Goal: Task Accomplishment & Management: Use online tool/utility

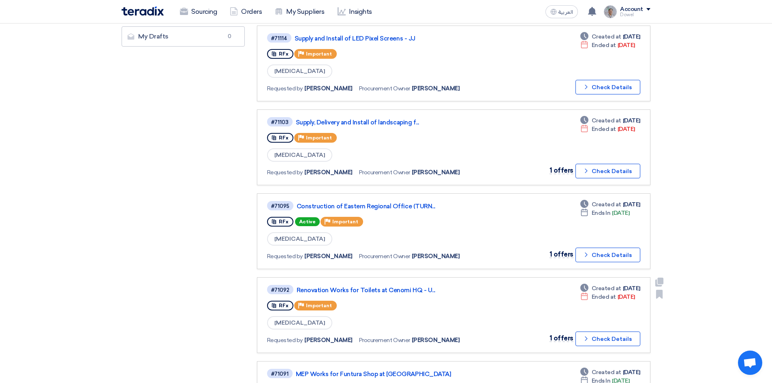
scroll to position [243, 0]
click at [378, 205] on link "Construction of Eastern Regional Office (TURN..." at bounding box center [398, 206] width 203 height 7
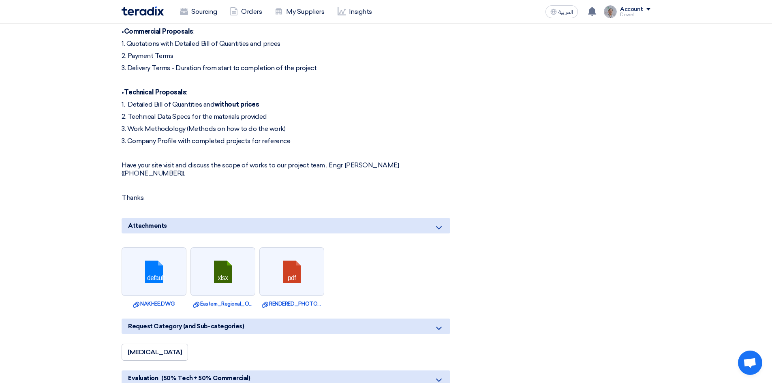
scroll to position [608, 0]
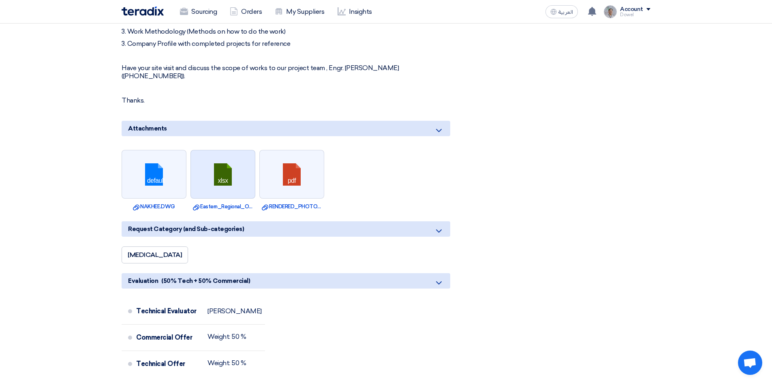
click at [222, 186] on link at bounding box center [223, 174] width 65 height 49
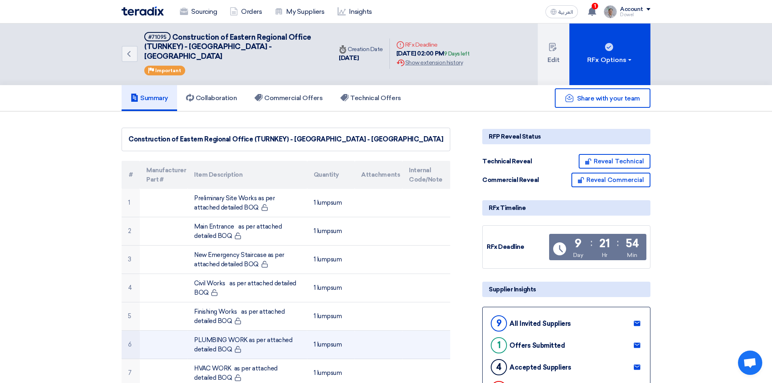
scroll to position [0, 0]
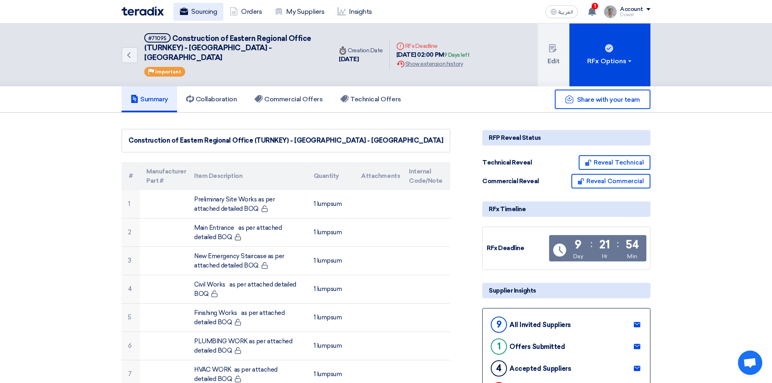
click at [196, 15] on link "Sourcing" at bounding box center [198, 12] width 50 height 18
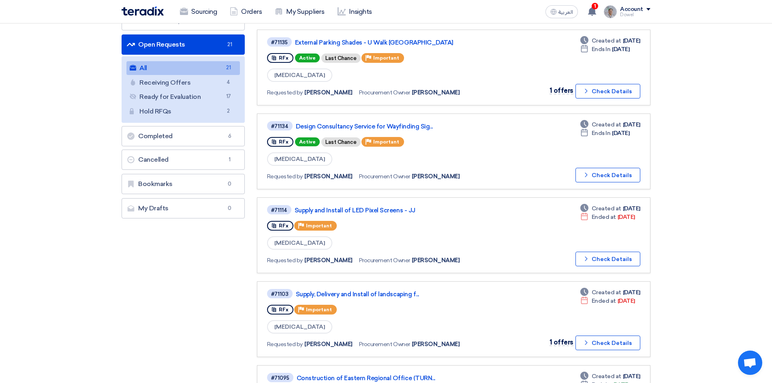
scroll to position [162, 0]
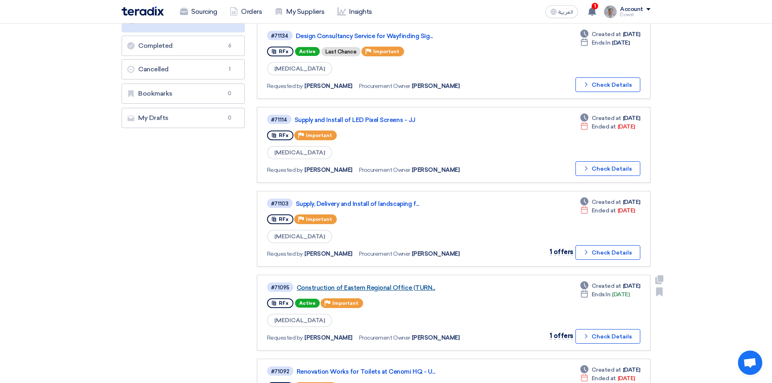
click at [362, 288] on link "Construction of Eastern Regional Office (TURN..." at bounding box center [398, 287] width 203 height 7
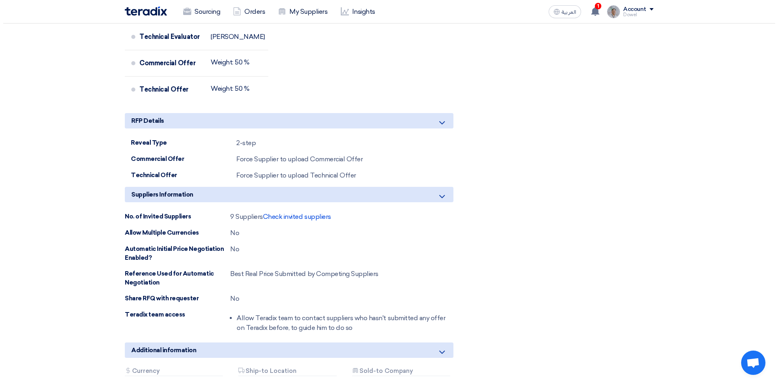
scroll to position [891, 0]
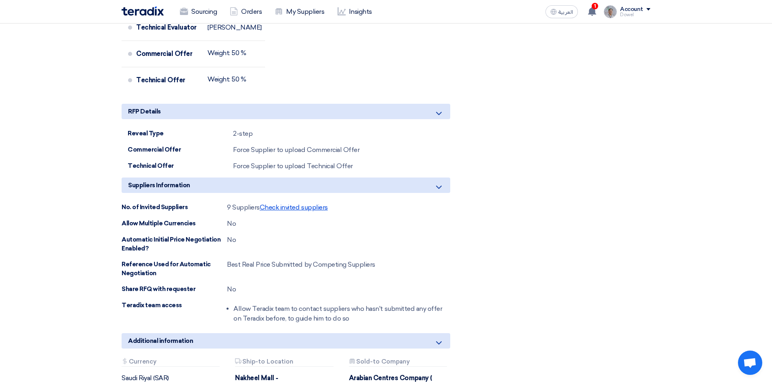
click at [288, 203] on span "Check invited suppliers" at bounding box center [294, 207] width 68 height 8
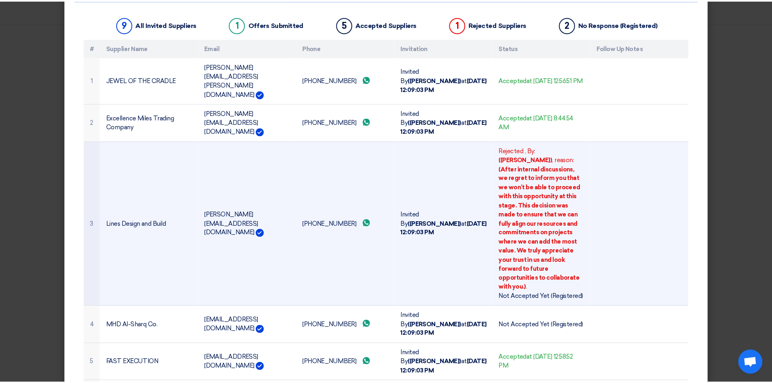
scroll to position [4, 0]
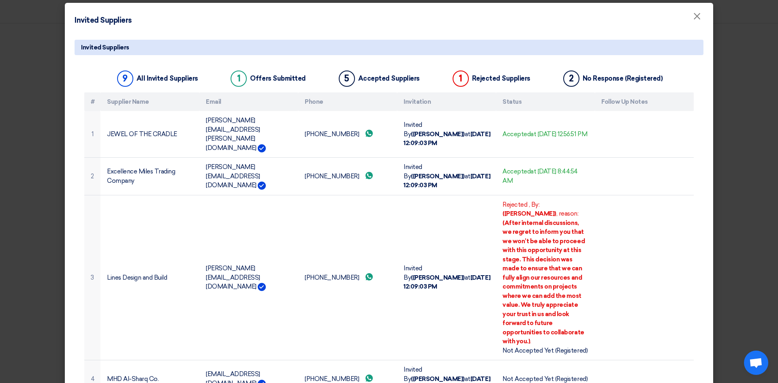
click at [0, 229] on modal-container "Invited Suppliers × Invited Suppliers 9 All Invited Suppliers 1 Offers Submitte…" at bounding box center [389, 191] width 778 height 383
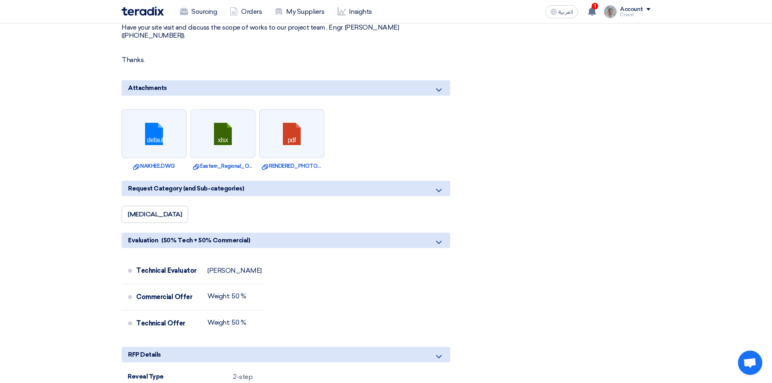
scroll to position [446, 0]
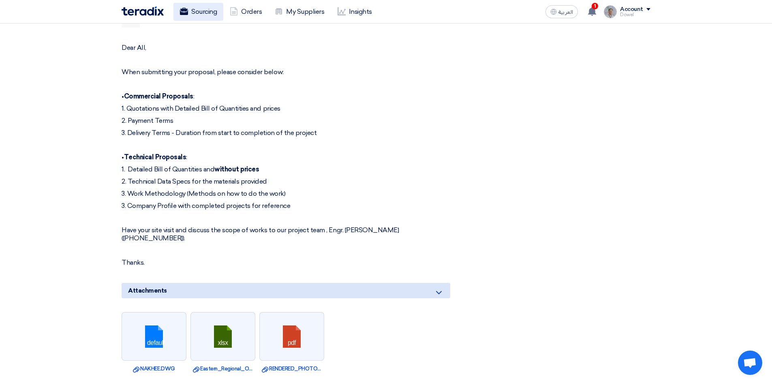
click at [198, 15] on link "Sourcing" at bounding box center [198, 12] width 50 height 18
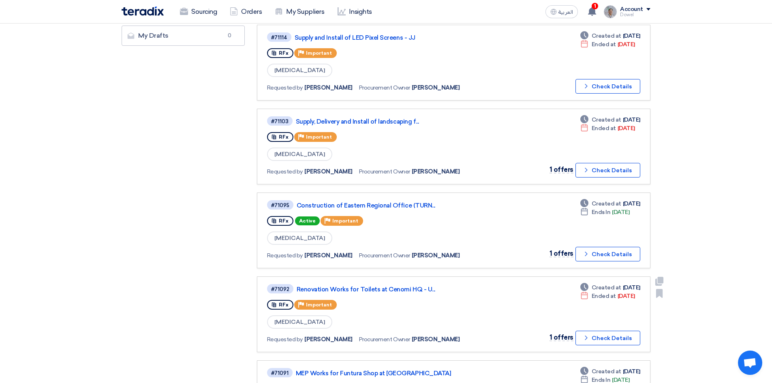
scroll to position [324, 0]
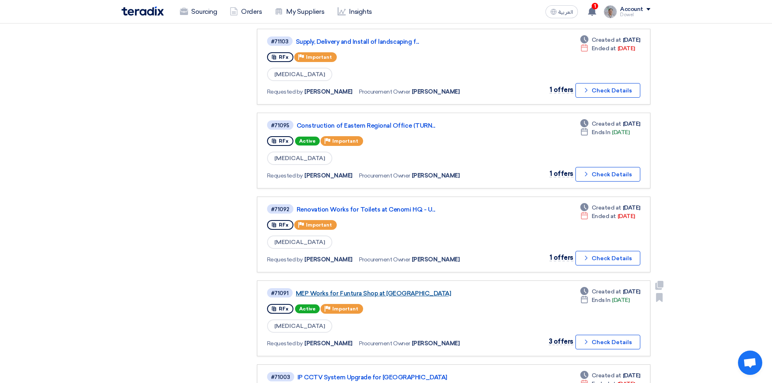
click at [369, 293] on link "MEP Works for Funtura Shop at [GEOGRAPHIC_DATA]" at bounding box center [397, 293] width 203 height 7
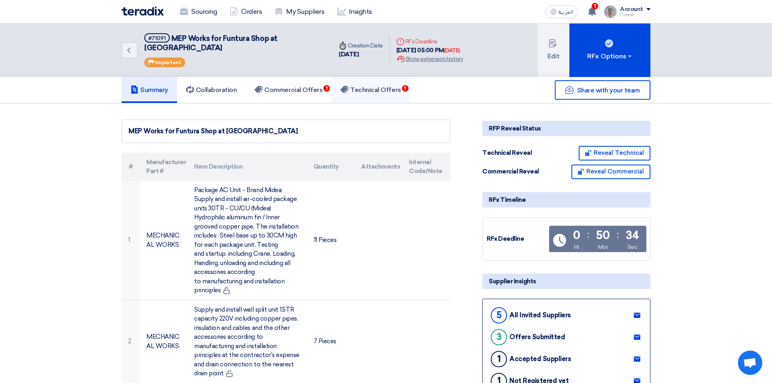
click at [376, 86] on h5 "Technical Offers 1" at bounding box center [370, 90] width 60 height 8
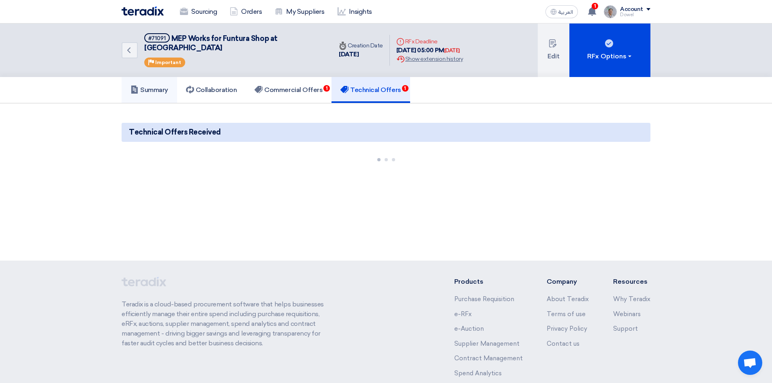
click at [151, 91] on link "Summary" at bounding box center [150, 90] width 56 height 26
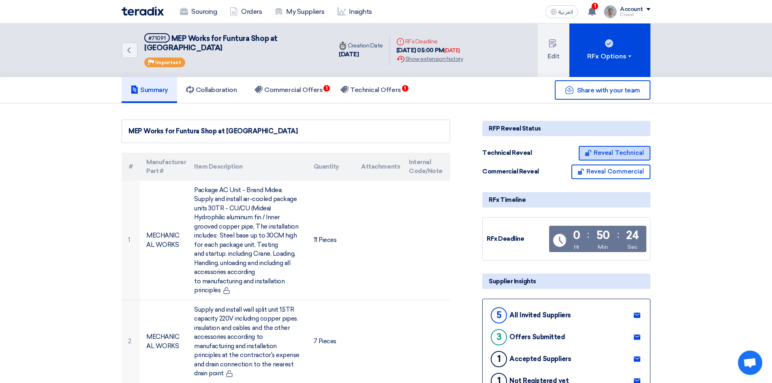
click at [611, 146] on button "Reveal Technical" at bounding box center [615, 153] width 72 height 15
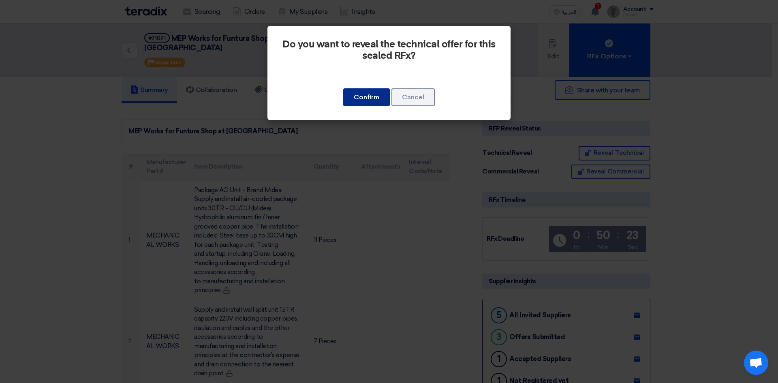
click at [370, 101] on button "Confirm" at bounding box center [366, 97] width 47 height 18
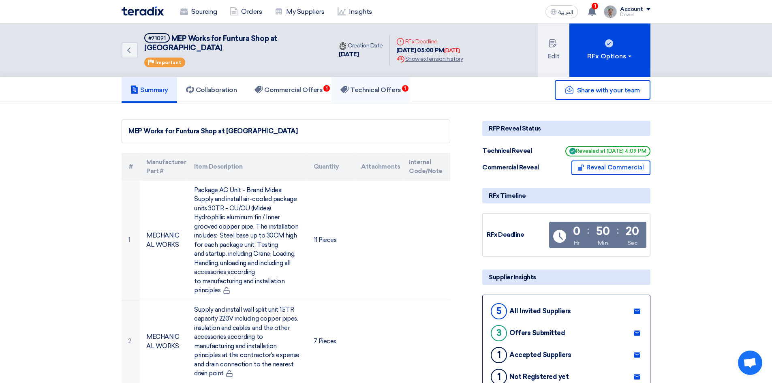
click at [377, 86] on h5 "Technical Offers 1" at bounding box center [370, 90] width 60 height 8
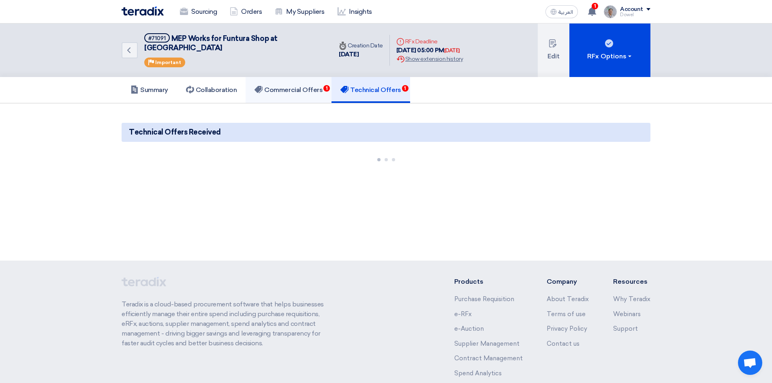
drag, startPoint x: 300, startPoint y: 82, endPoint x: 308, endPoint y: 83, distance: 7.3
click at [300, 86] on h5 "Commercial Offers 1" at bounding box center [288, 90] width 68 height 8
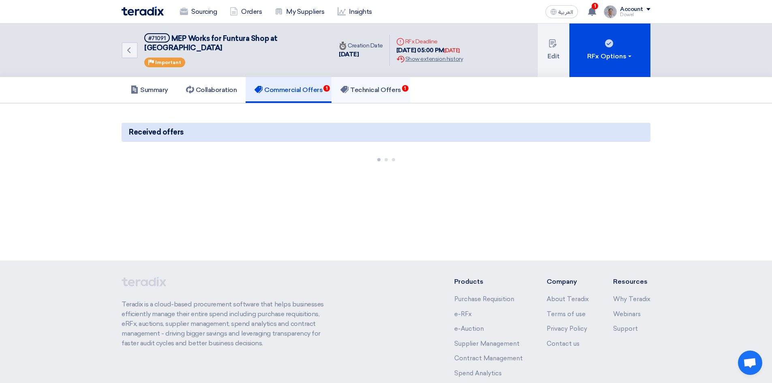
click at [376, 86] on h5 "Technical Offers 1" at bounding box center [370, 90] width 60 height 8
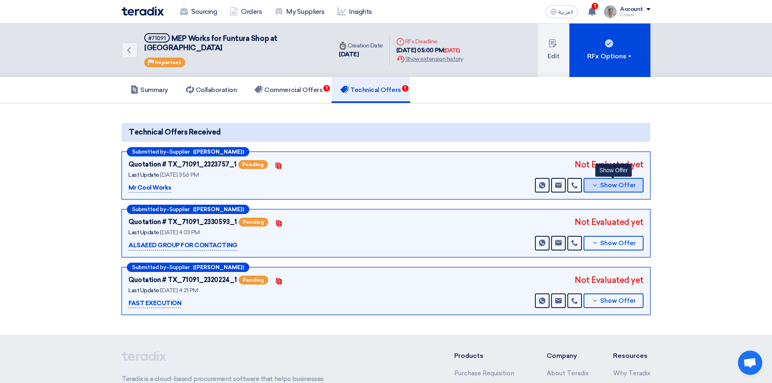
click at [614, 182] on span "Show Offer" at bounding box center [618, 185] width 36 height 6
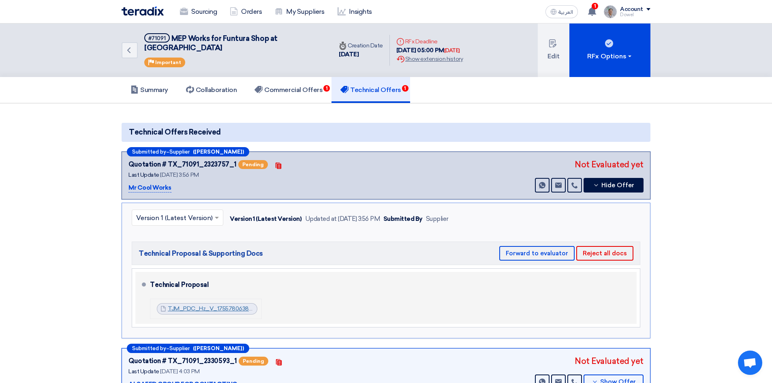
click at [205, 305] on link "TJM_PDC_Hz_V_1755780638624.pdf" at bounding box center [219, 308] width 102 height 7
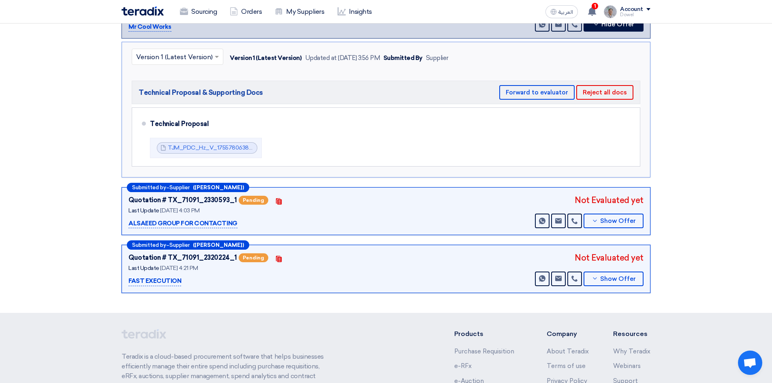
scroll to position [162, 0]
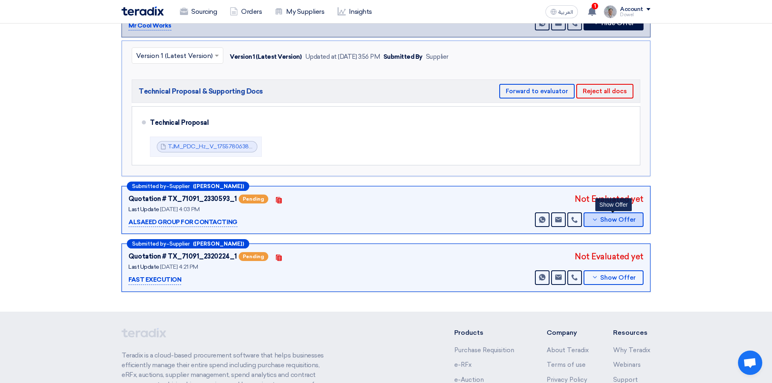
click at [613, 217] on span "Show Offer" at bounding box center [618, 220] width 36 height 6
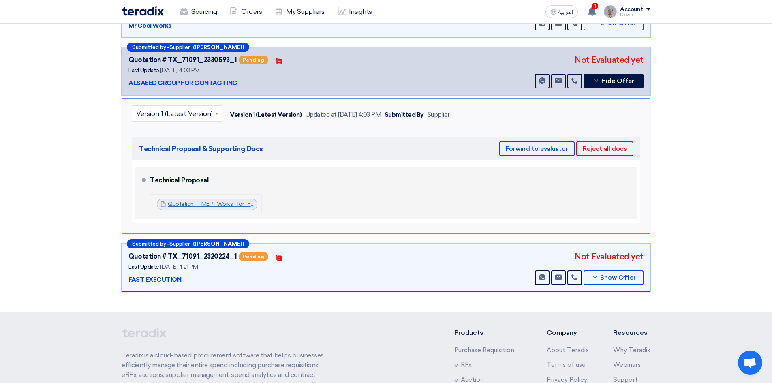
click at [198, 201] on link "Quotation__MEP_Works_for_Funtura_Shop_at_AlAhsa_Mall_1756127009967.pdf" at bounding box center [275, 204] width 214 height 7
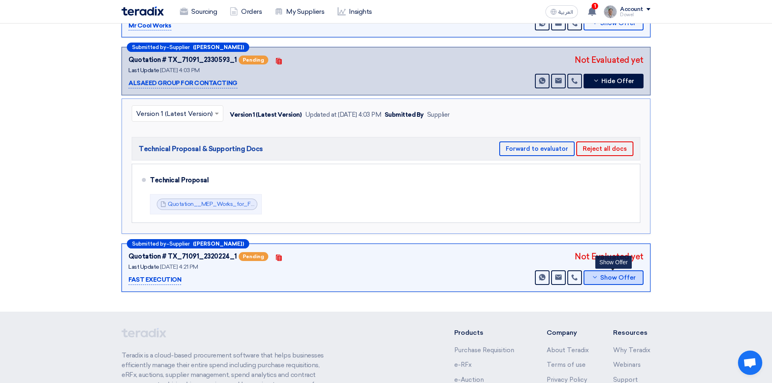
click at [611, 275] on span "Show Offer" at bounding box center [618, 278] width 36 height 6
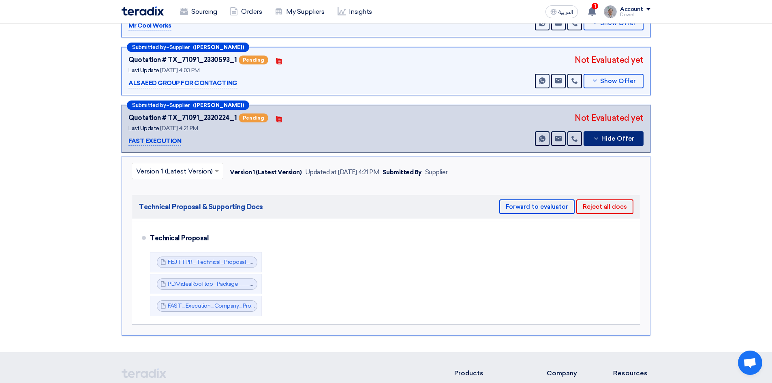
scroll to position [203, 0]
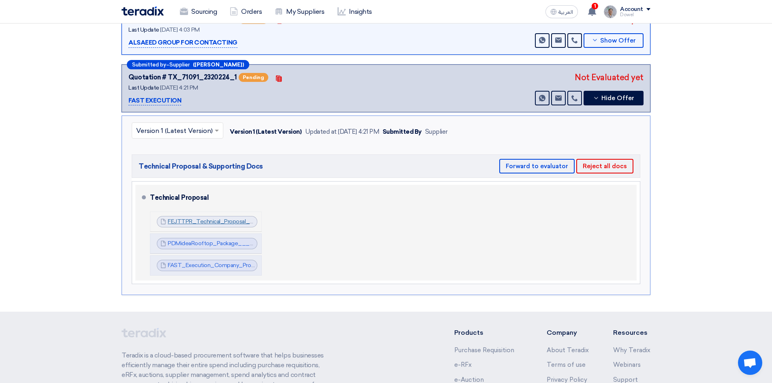
click at [217, 218] on link "FEJTTPR_Technical_Proposal_MEP_Works_at_FUNTURA__Al_Ahsa_Mall_1755695895221.pdf" at bounding box center [292, 221] width 248 height 7
click at [220, 240] on link "PDMideaRooftop_Package___tonDesertV_1755696043623.pdf" at bounding box center [252, 243] width 168 height 7
click at [221, 262] on link "FAST_Execution_Company_Profile__1755696096325.pdf" at bounding box center [243, 265] width 150 height 7
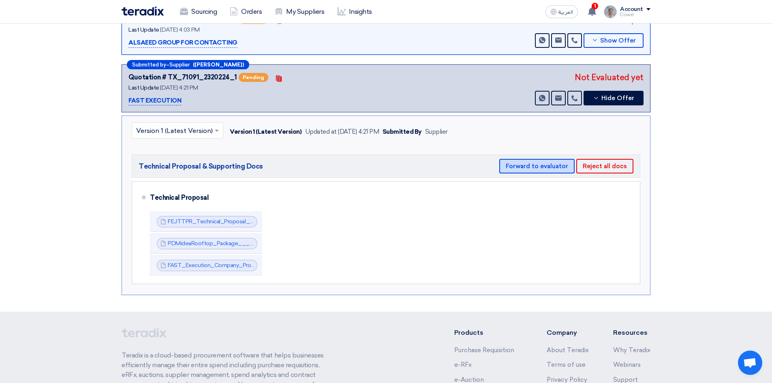
click at [524, 159] on button "Forward to evaluator" at bounding box center [536, 166] width 75 height 15
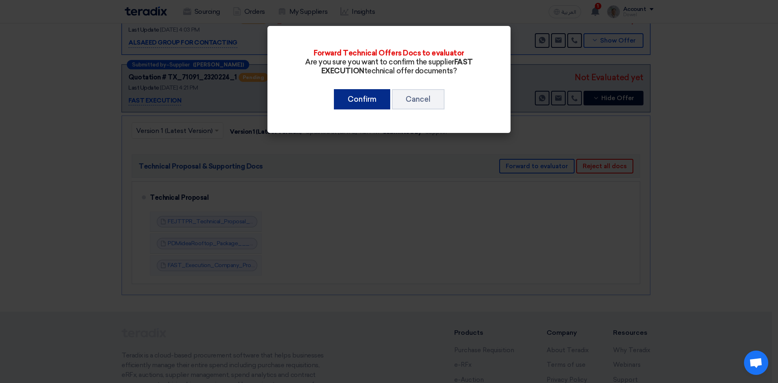
click at [364, 99] on button "Confirm" at bounding box center [362, 99] width 56 height 20
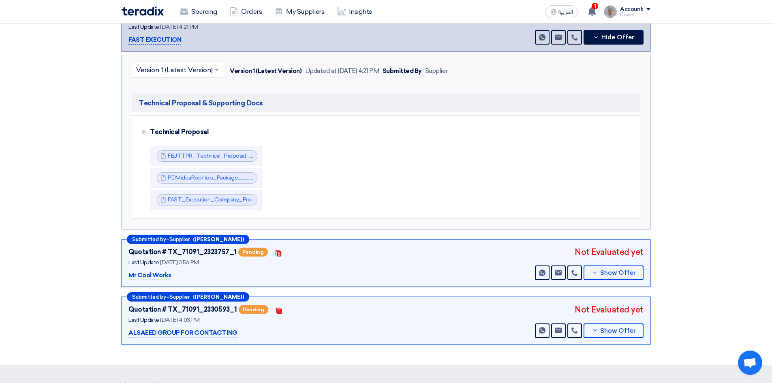
scroll to position [162, 0]
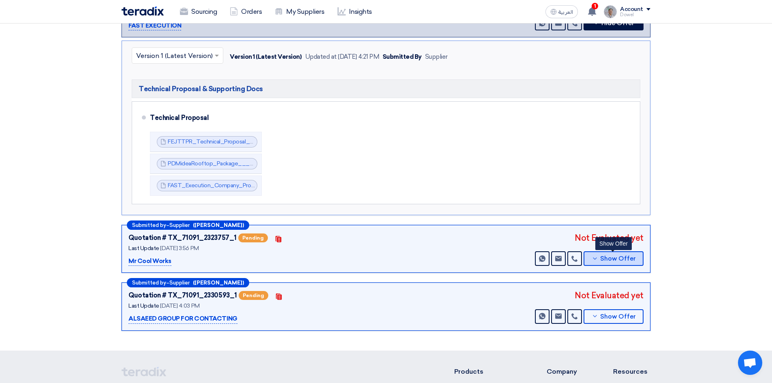
click at [614, 256] on span "Show Offer" at bounding box center [618, 259] width 36 height 6
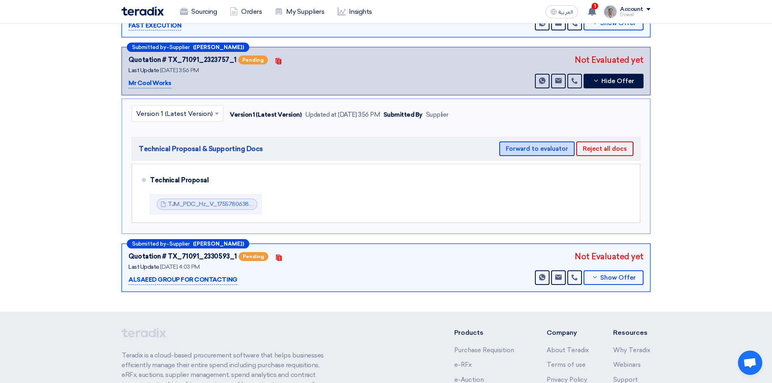
click at [533, 141] on button "Forward to evaluator" at bounding box center [536, 148] width 75 height 15
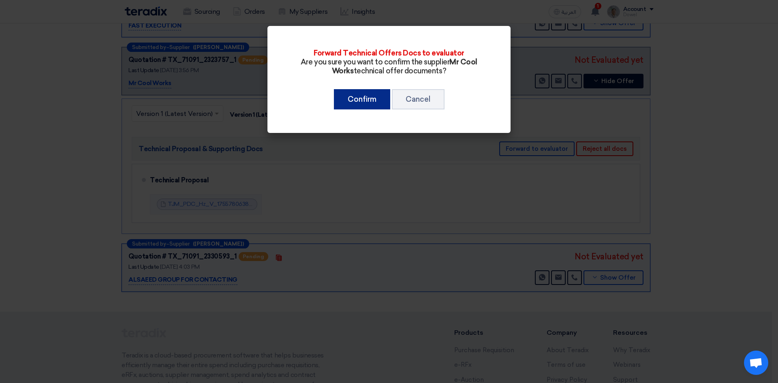
click at [362, 100] on button "Confirm" at bounding box center [362, 99] width 56 height 20
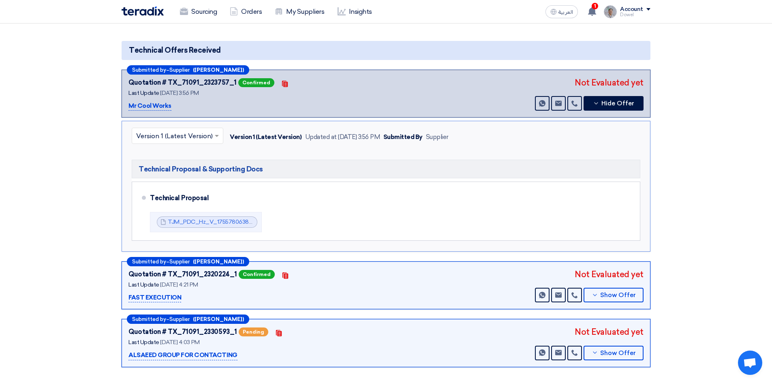
scroll to position [0, 0]
